Goal: Navigation & Orientation: Find specific page/section

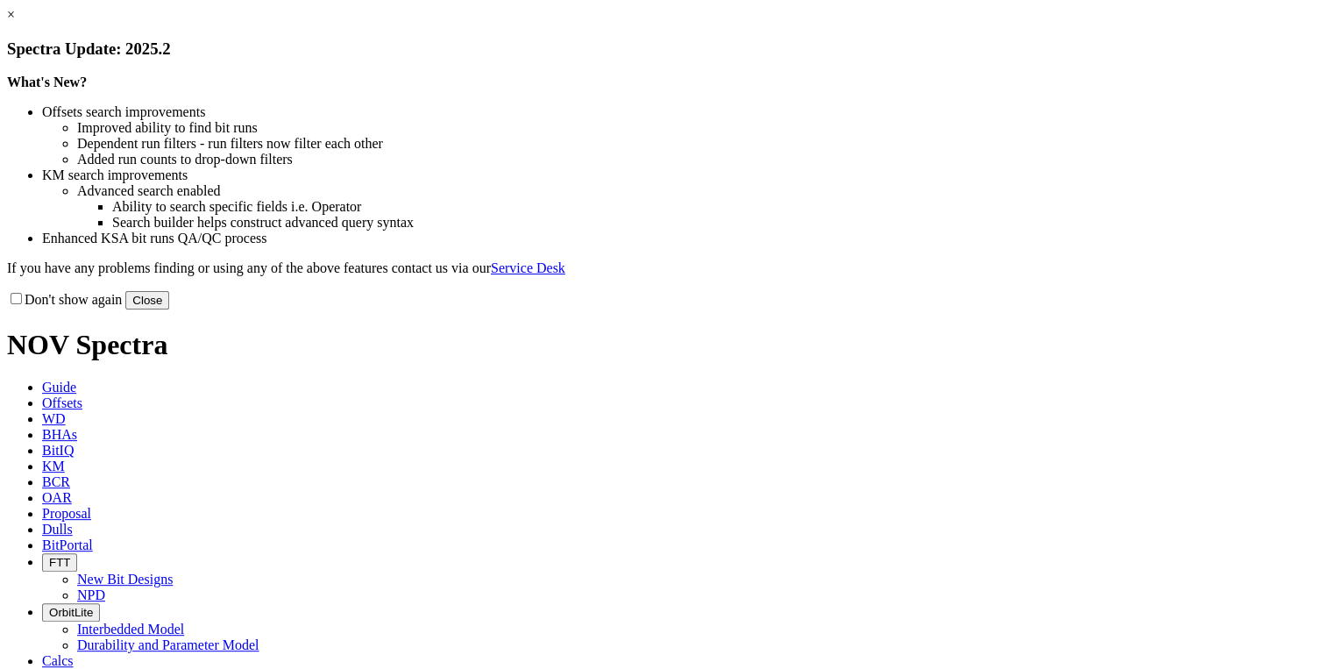
click at [169, 309] on button "Close" at bounding box center [147, 300] width 44 height 18
click at [1024, 309] on div "× Spectra Update: 2025.2 What's New? Offsets search improvements Improved abili…" at bounding box center [670, 158] width 1327 height 302
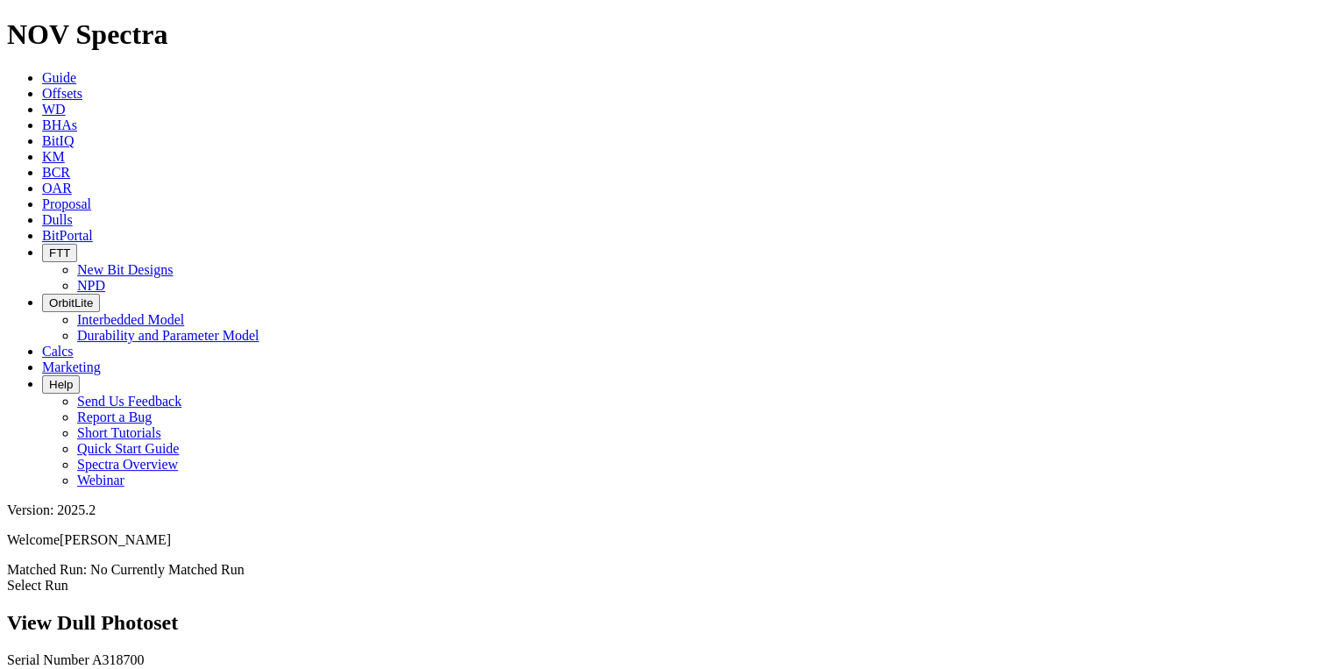
scroll to position [701, 0]
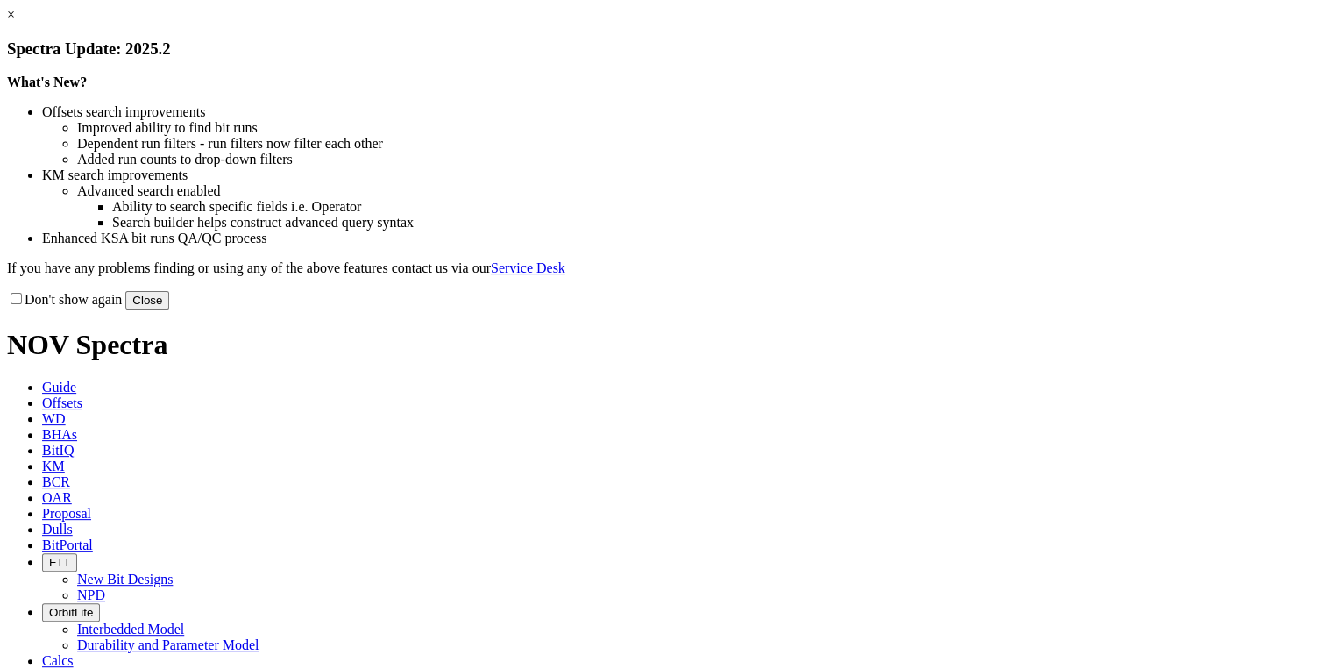
drag, startPoint x: 1017, startPoint y: 487, endPoint x: 1047, endPoint y: 140, distance: 348.4
